Goal: Task Accomplishment & Management: Use online tool/utility

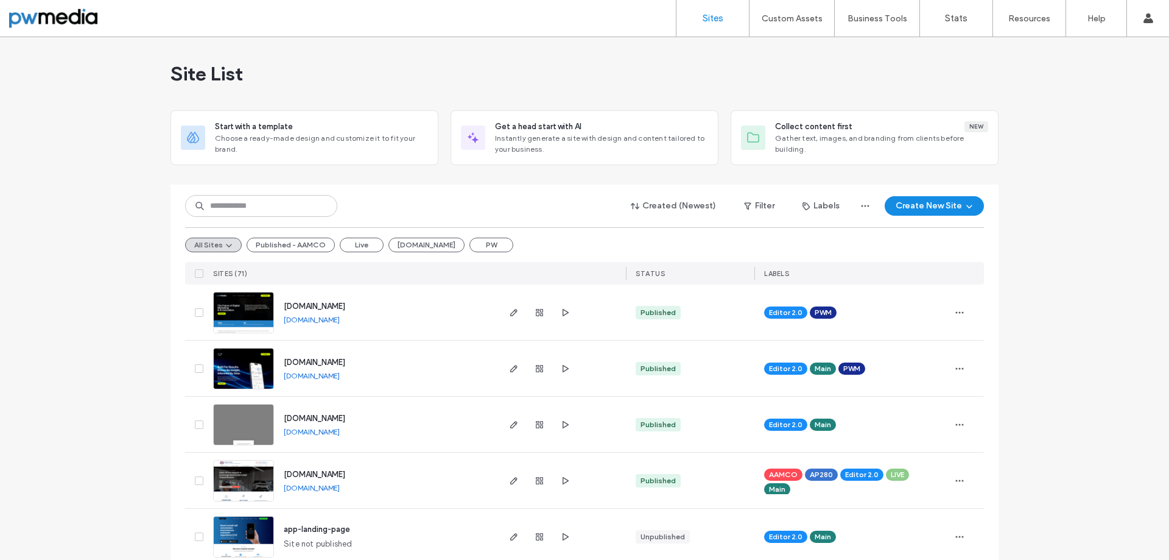
scroll to position [122, 0]
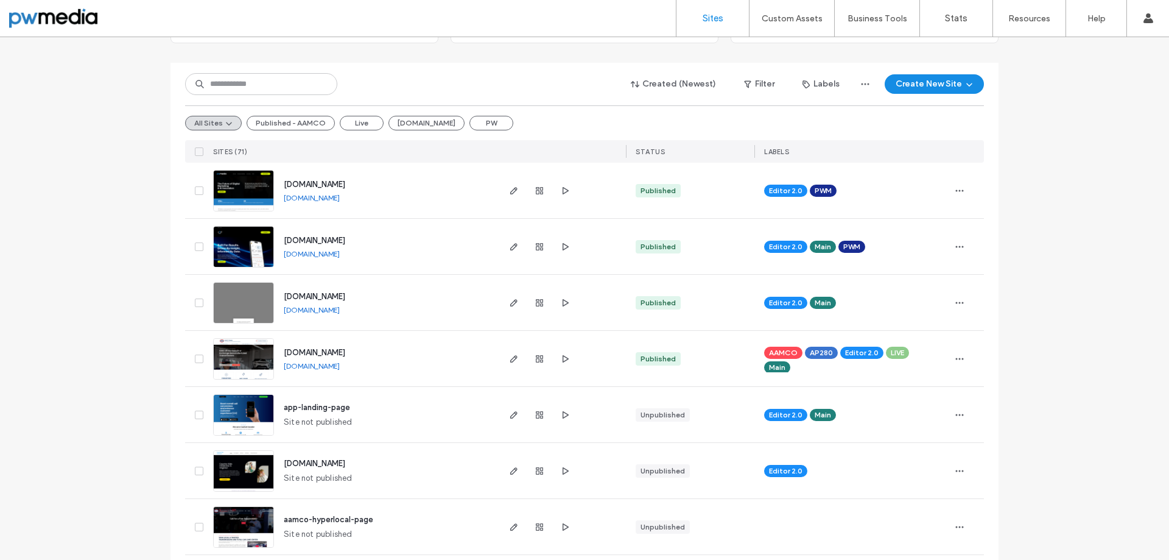
click at [337, 313] on link "mdi2025.pwmedia.com" at bounding box center [312, 309] width 56 height 9
click at [318, 120] on button "Published - AAMCO" at bounding box center [291, 123] width 88 height 15
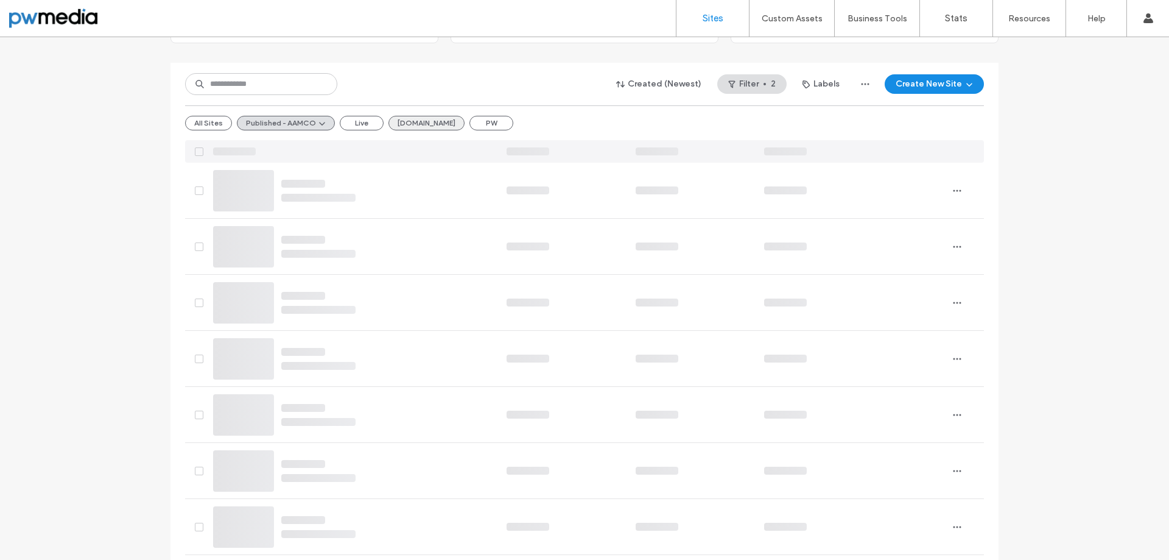
click at [430, 125] on button "AAMCO.com" at bounding box center [426, 123] width 76 height 15
click at [206, 118] on button "All Sites" at bounding box center [208, 123] width 47 height 15
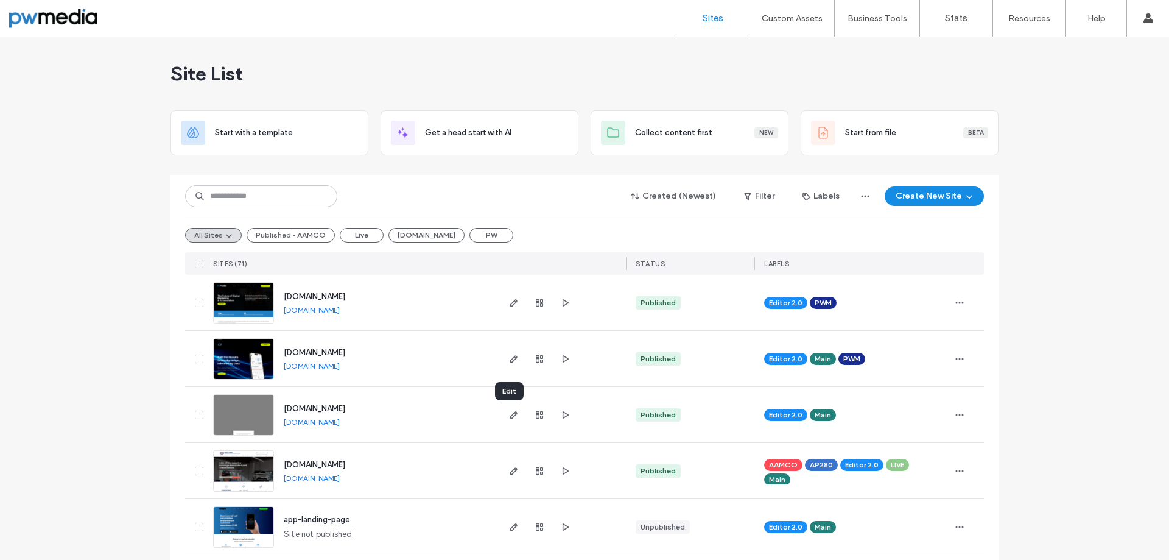
drag, startPoint x: 513, startPoint y: 415, endPoint x: 445, endPoint y: 413, distance: 67.6
click at [445, 413] on div "mdi2025.pwmedia.com mdi2025.pwmedia.com" at bounding box center [385, 414] width 223 height 55
click at [412, 234] on button "AAMCO.com" at bounding box center [426, 235] width 76 height 15
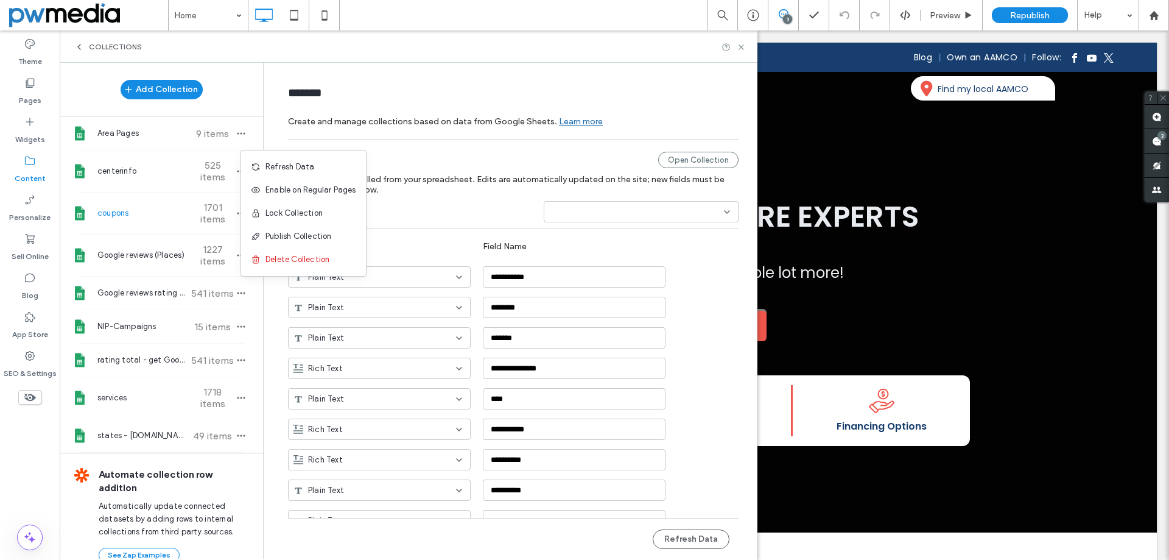
drag, startPoint x: 318, startPoint y: 168, endPoint x: 730, endPoint y: 53, distance: 428.0
click at [317, 168] on div "Refresh Data" at bounding box center [303, 166] width 125 height 23
click at [743, 45] on use at bounding box center [741, 46] width 5 height 5
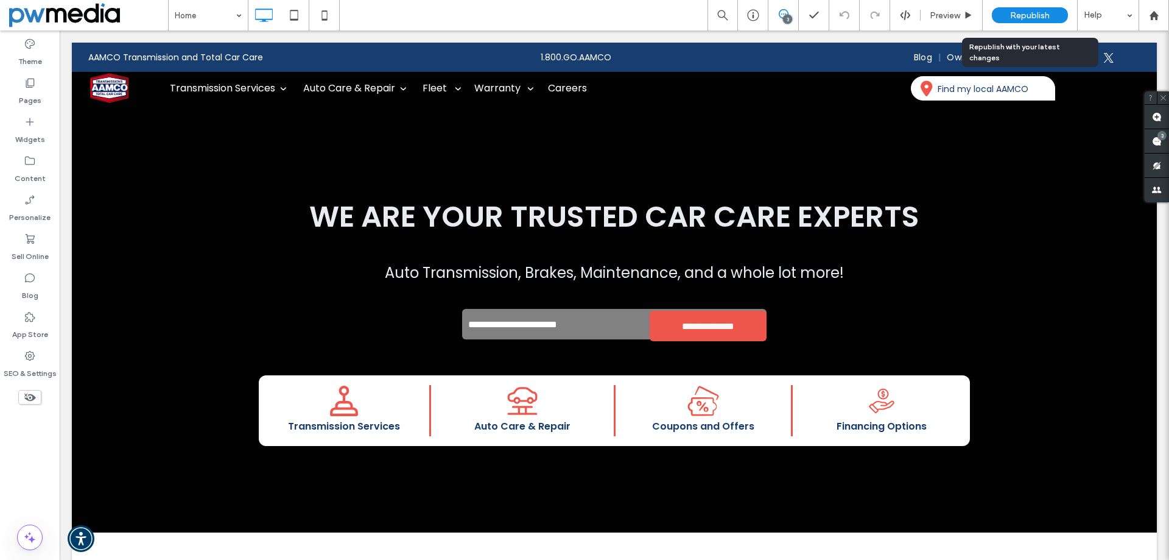
click at [1024, 16] on span "Republish" at bounding box center [1030, 15] width 40 height 10
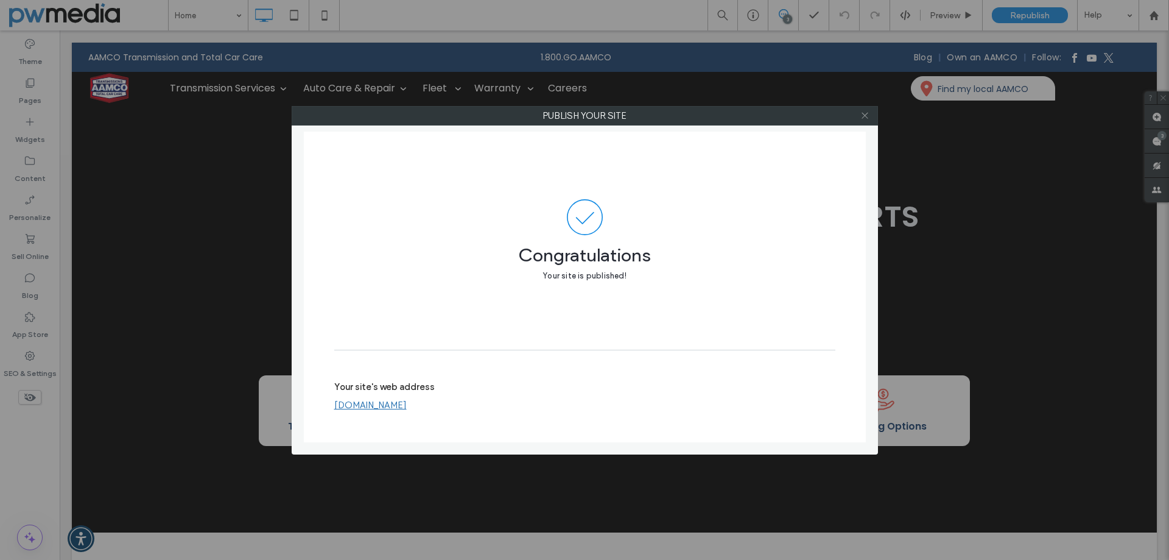
click at [862, 116] on icon at bounding box center [864, 115] width 9 height 9
